Goal: Task Accomplishment & Management: Manage account settings

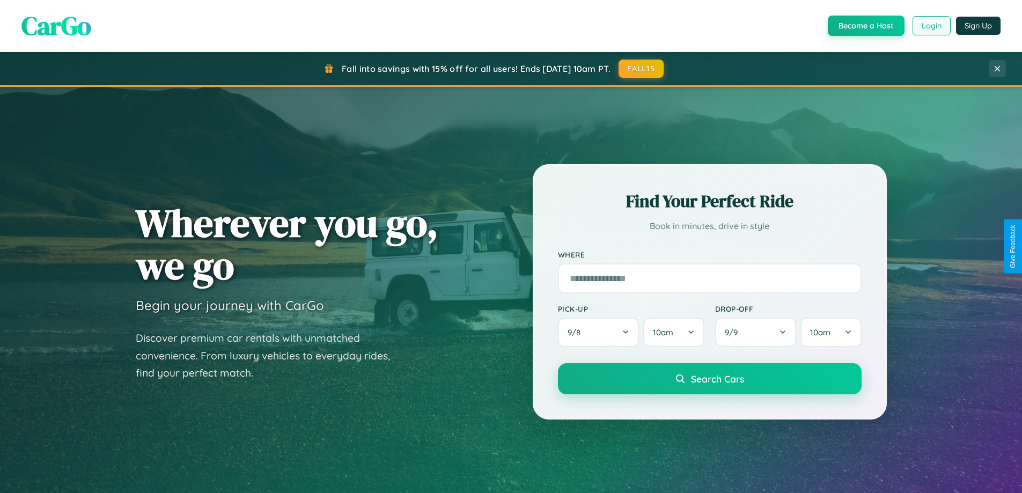
click at [931, 26] on button "Login" at bounding box center [932, 25] width 38 height 19
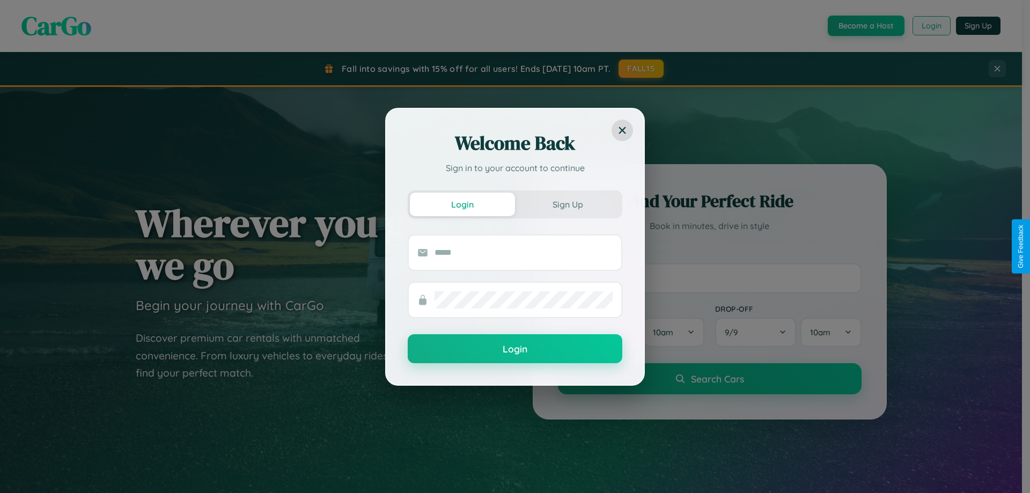
scroll to position [2065, 0]
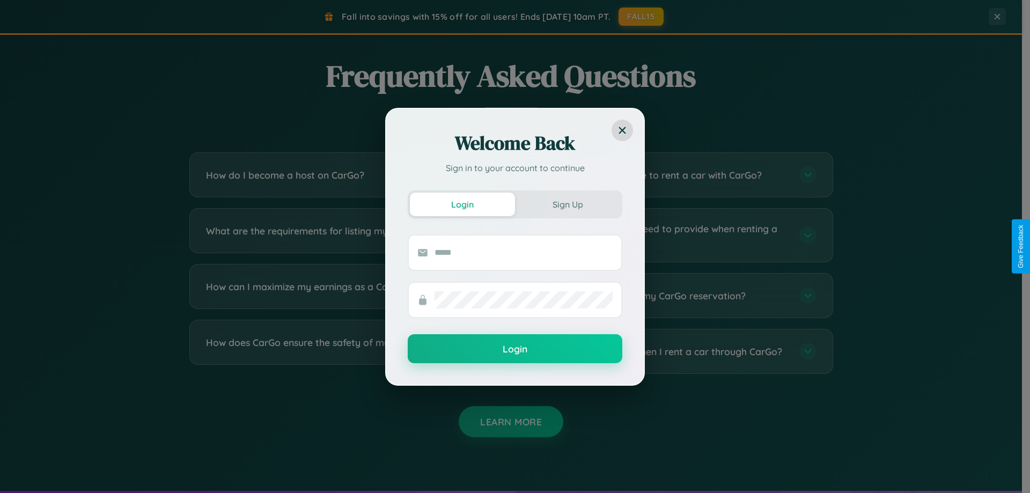
click at [344, 175] on div "Welcome Back Sign in to your account to continue Login Sign Up Login" at bounding box center [515, 246] width 1030 height 493
click at [344, 235] on div "Welcome Back Sign in to your account to continue Login Sign Up Login" at bounding box center [515, 246] width 1030 height 493
click at [344, 296] on div "Welcome Back Sign in to your account to continue Login Sign Up Login" at bounding box center [515, 246] width 1030 height 493
click at [344, 235] on div "Welcome Back Sign in to your account to continue Login Sign Up Login" at bounding box center [515, 246] width 1030 height 493
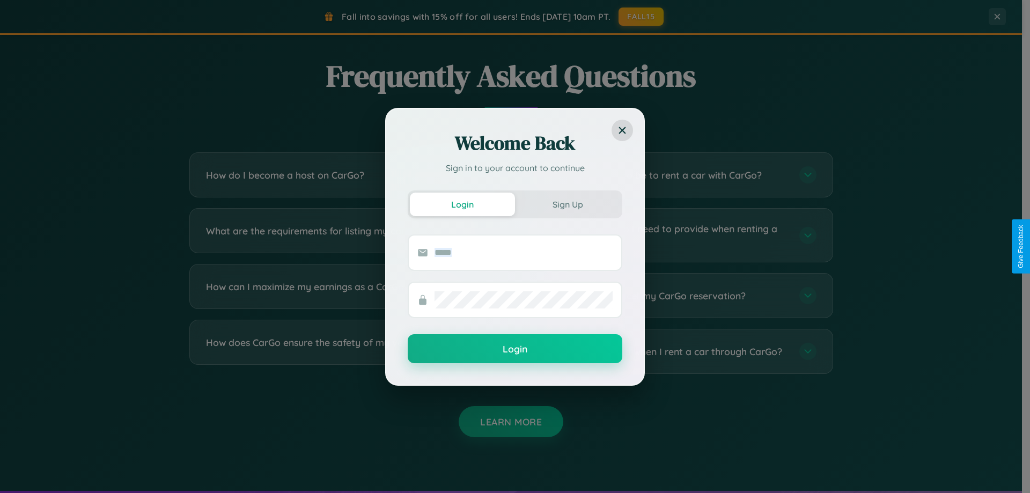
scroll to position [0, 0]
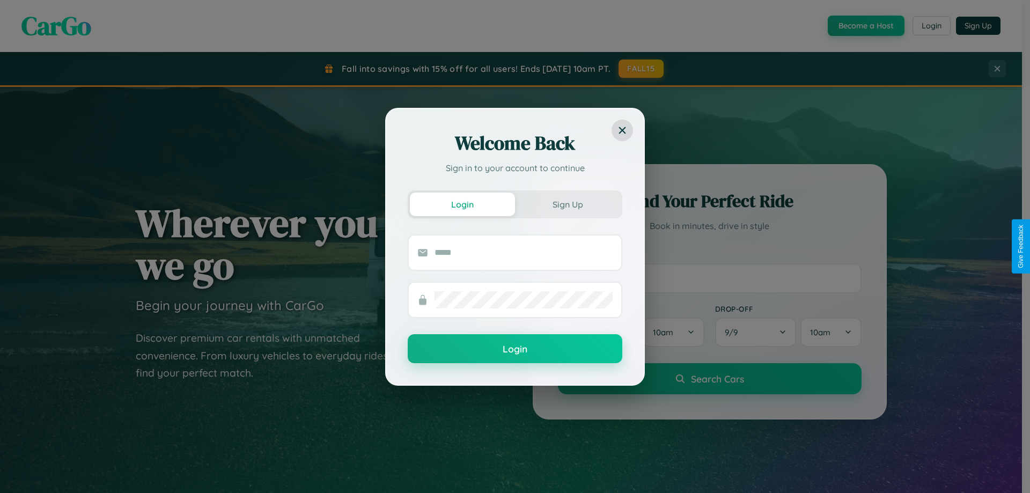
click at [865, 26] on div "Welcome Back Sign in to your account to continue Login Sign Up Login" at bounding box center [515, 246] width 1030 height 493
